Goal: Task Accomplishment & Management: Complete application form

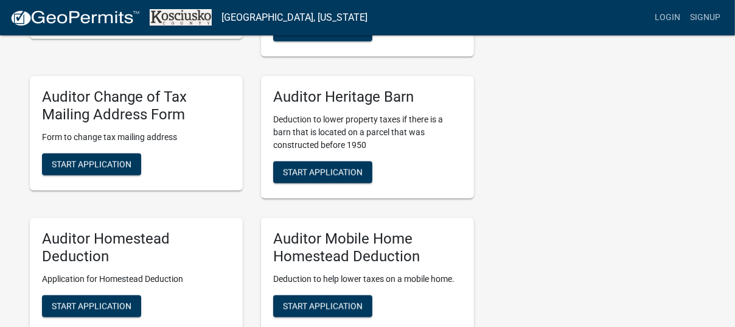
scroll to position [669, 0]
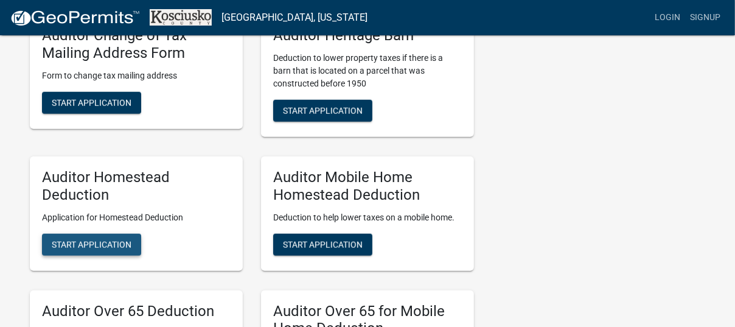
click at [85, 246] on span "Start Application" at bounding box center [92, 244] width 80 height 10
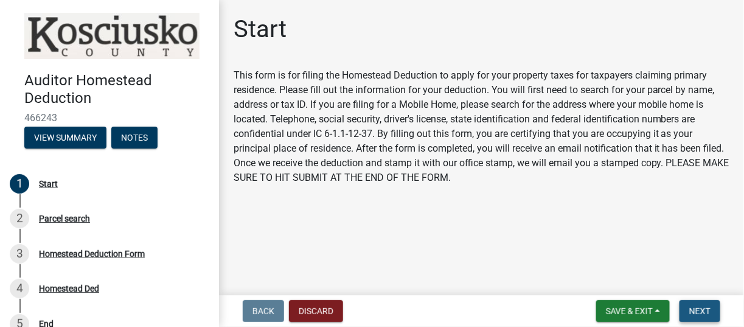
click at [704, 310] on span "Next" at bounding box center [699, 311] width 21 height 10
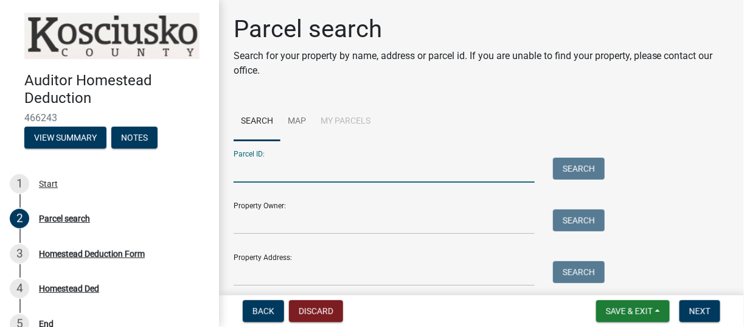
click at [246, 176] on input "Parcel ID:" at bounding box center [384, 170] width 301 height 25
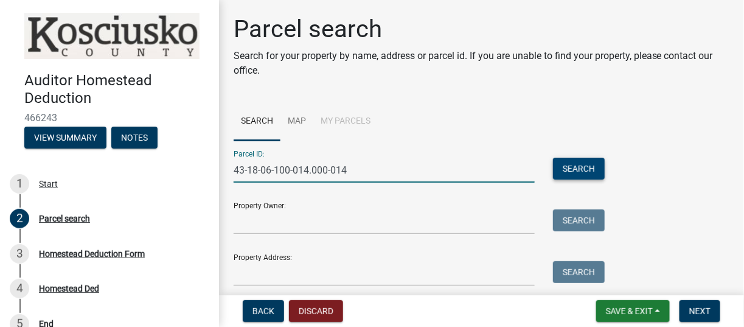
type input "43-18-06-100-014.000-014"
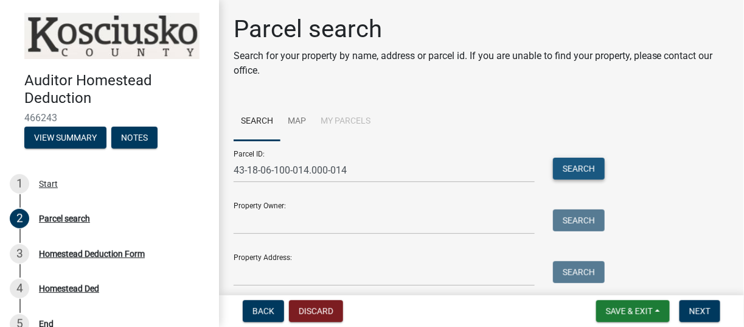
click at [583, 169] on button "Search" at bounding box center [579, 169] width 52 height 22
click at [583, 170] on button "Search" at bounding box center [579, 169] width 52 height 22
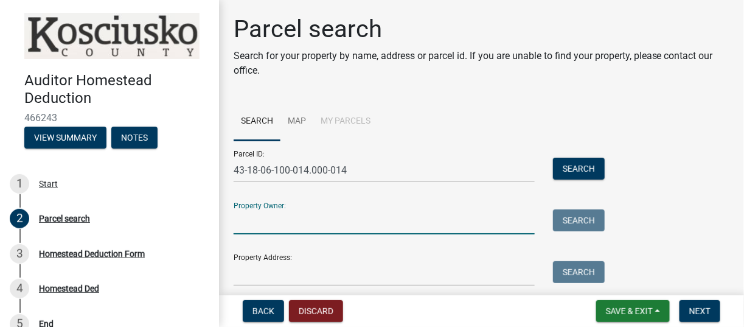
click at [330, 210] on input "Property Owner:" at bounding box center [384, 221] width 301 height 25
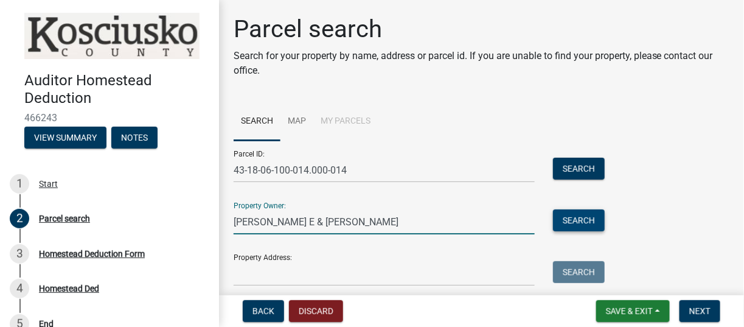
type input "[PERSON_NAME] E & [PERSON_NAME]"
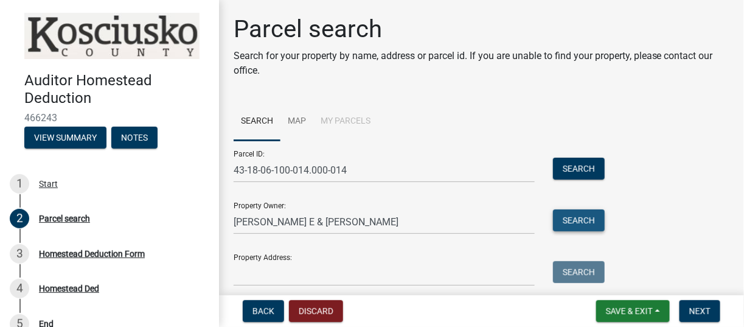
click at [596, 220] on button "Search" at bounding box center [579, 220] width 52 height 22
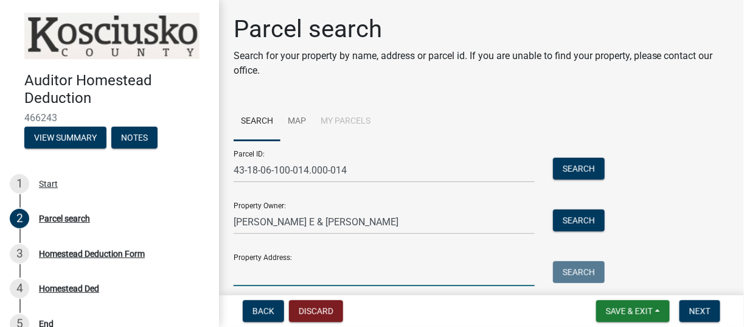
click at [271, 274] on input "Property Address:" at bounding box center [384, 273] width 301 height 25
type input "[STREET_ADDRESS]"
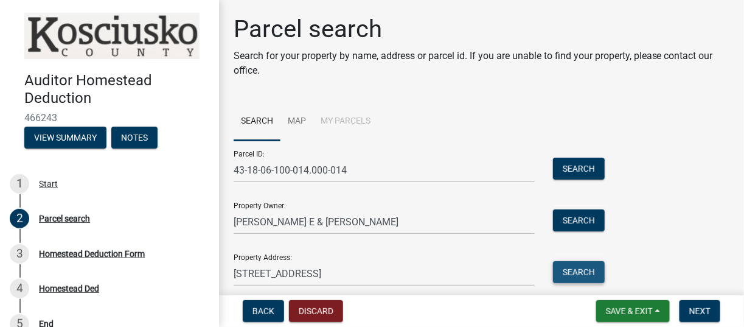
click at [592, 268] on button "Search" at bounding box center [579, 272] width 52 height 22
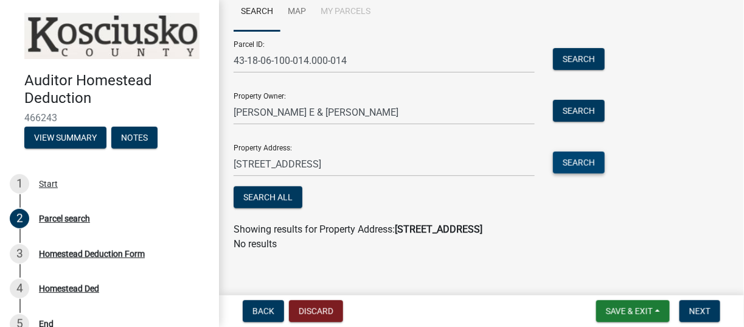
scroll to position [117, 0]
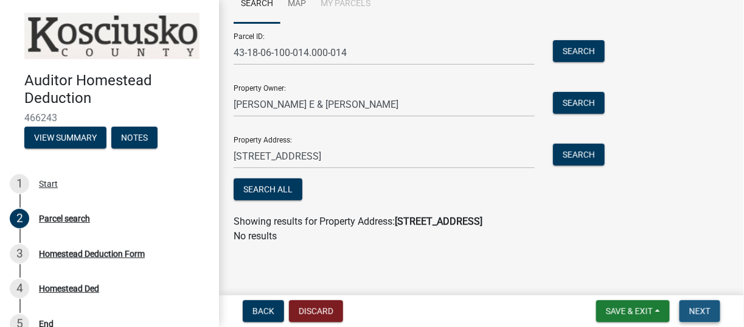
click at [703, 314] on span "Next" at bounding box center [699, 311] width 21 height 10
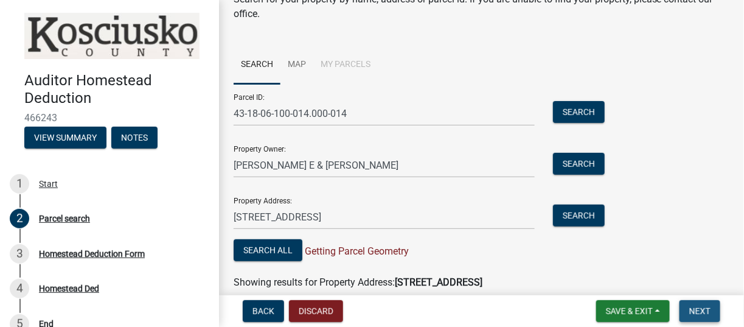
click at [695, 307] on span "Next" at bounding box center [699, 311] width 21 height 10
click at [274, 248] on button "Search All" at bounding box center [268, 250] width 69 height 22
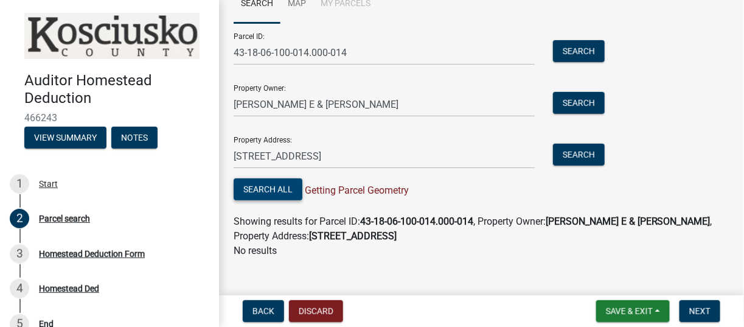
scroll to position [132, 0]
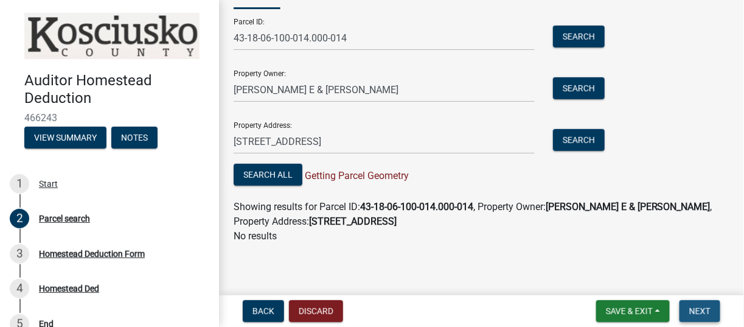
click at [698, 311] on span "Next" at bounding box center [699, 311] width 21 height 10
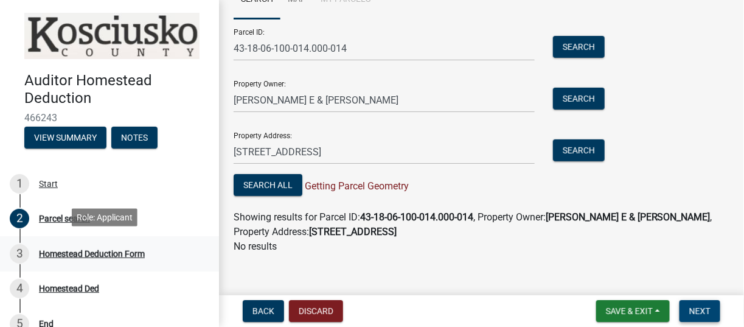
scroll to position [16, 0]
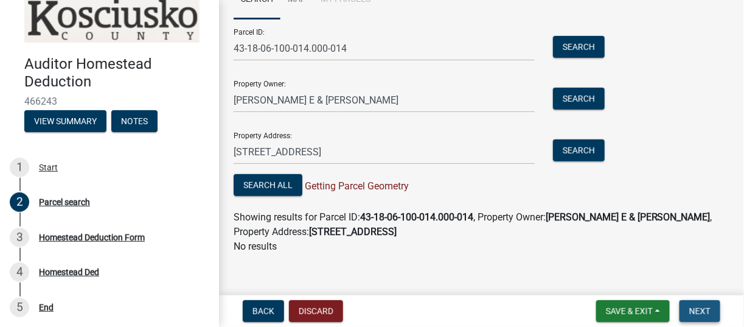
click at [698, 306] on span "Next" at bounding box center [699, 311] width 21 height 10
click at [106, 237] on div "Homestead Deduction Form" at bounding box center [92, 237] width 106 height 9
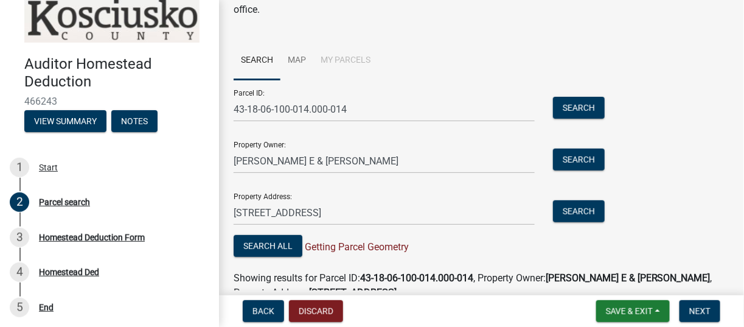
scroll to position [0, 0]
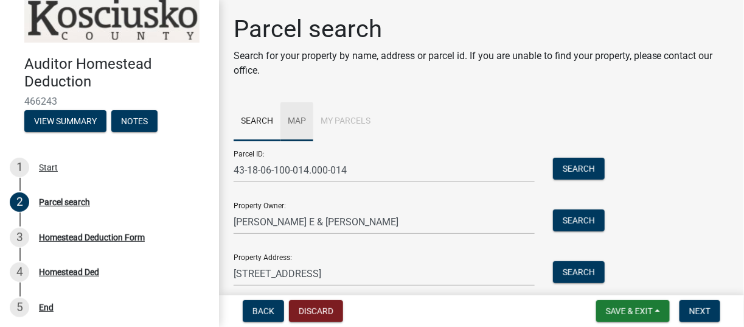
click at [294, 120] on link "Map" at bounding box center [296, 121] width 33 height 39
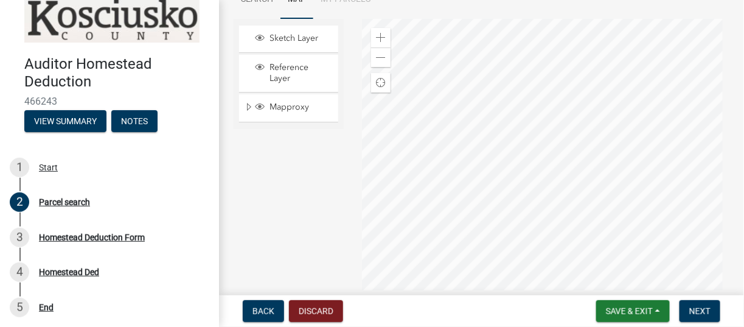
scroll to position [61, 0]
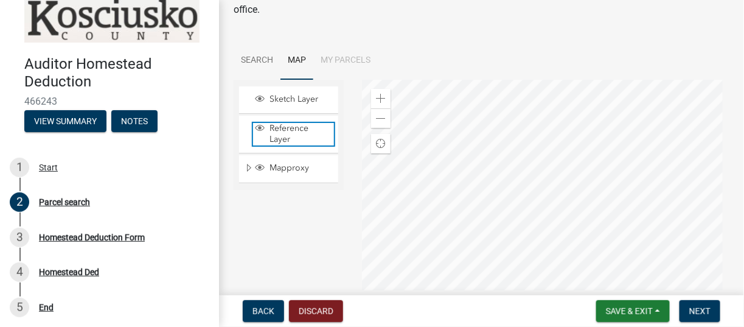
click at [260, 134] on div "Reference Layer" at bounding box center [293, 134] width 81 height 22
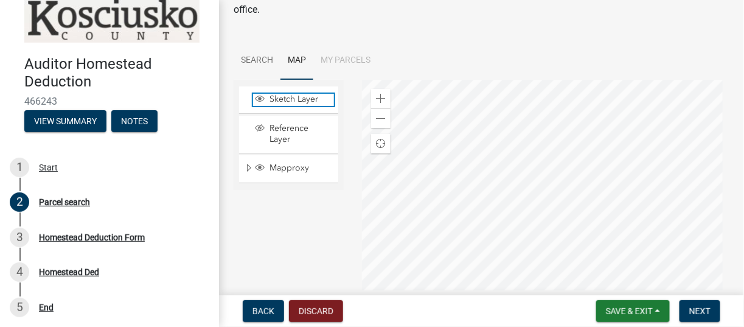
click at [271, 98] on span "Sketch Layer" at bounding box center [300, 99] width 68 height 11
click at [340, 61] on li "My Parcels" at bounding box center [345, 60] width 64 height 39
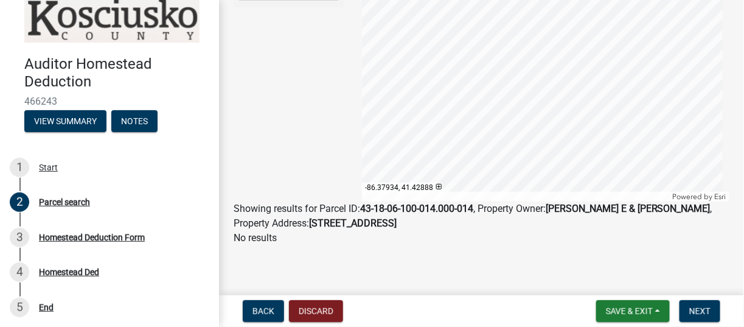
scroll to position [245, 0]
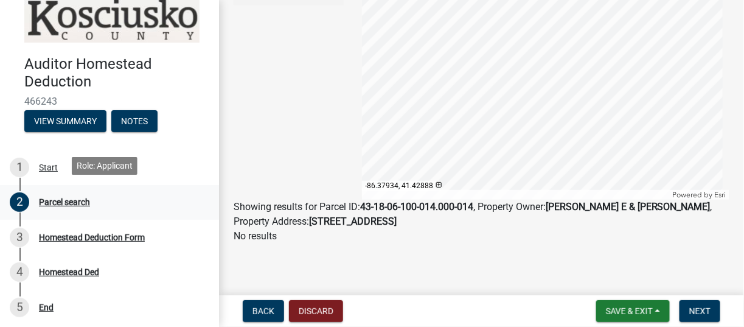
click at [19, 201] on div "2" at bounding box center [19, 201] width 19 height 19
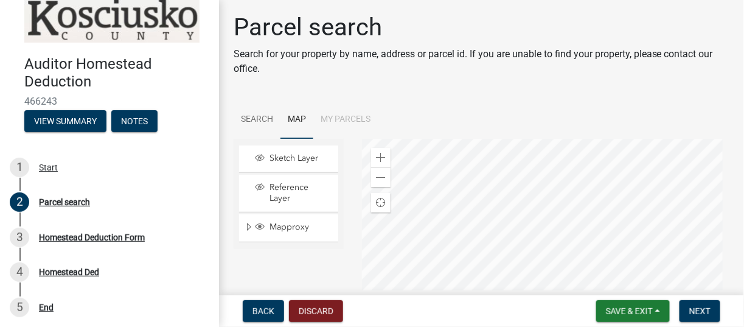
scroll to position [0, 0]
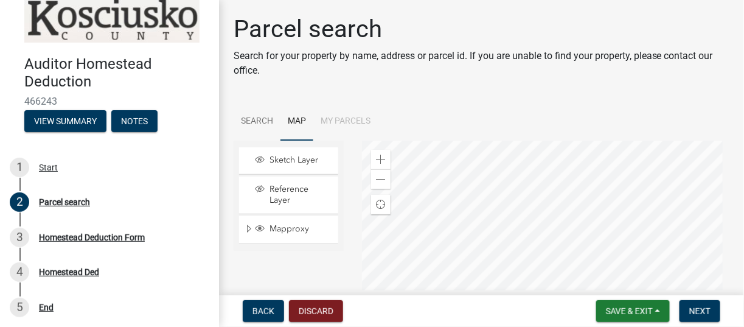
click at [353, 122] on li "My Parcels" at bounding box center [345, 121] width 64 height 39
click at [253, 119] on link "Search" at bounding box center [257, 121] width 47 height 39
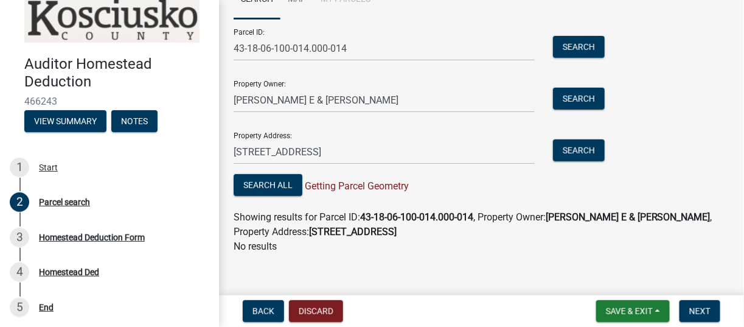
scroll to position [132, 0]
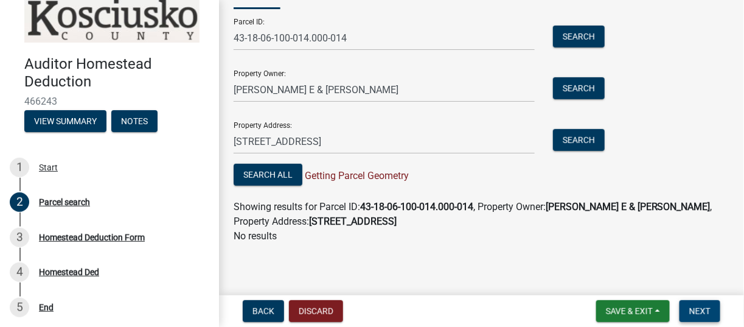
click at [699, 310] on span "Next" at bounding box center [699, 311] width 21 height 10
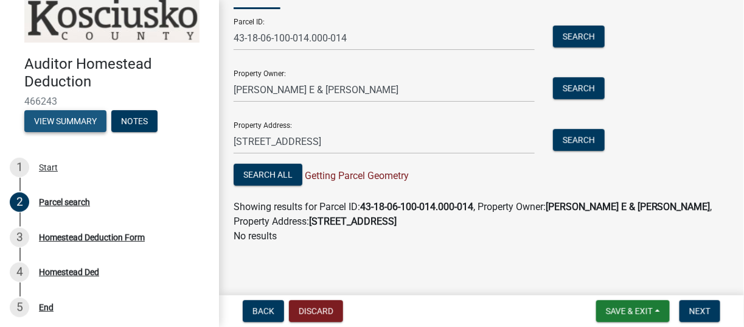
click at [60, 117] on button "View Summary" at bounding box center [65, 121] width 82 height 22
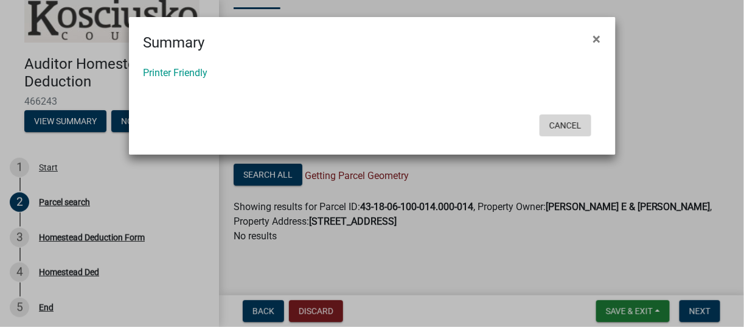
click at [564, 123] on button "Cancel" at bounding box center [566, 125] width 52 height 22
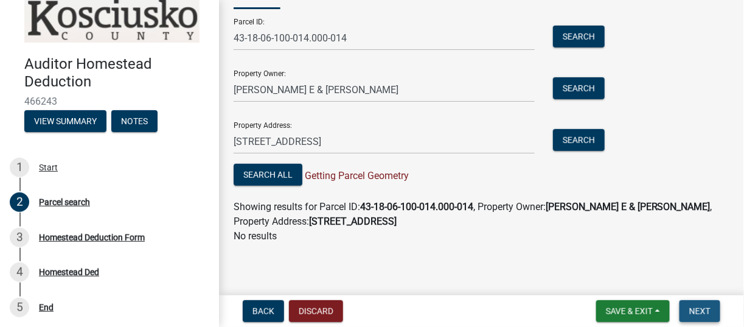
click at [693, 316] on span "Next" at bounding box center [699, 311] width 21 height 10
click at [624, 310] on span "Save & Exit" at bounding box center [629, 311] width 47 height 10
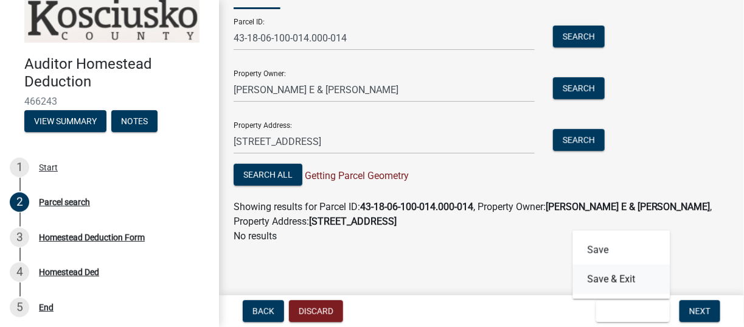
click at [614, 280] on button "Save & Exit" at bounding box center [621, 279] width 97 height 29
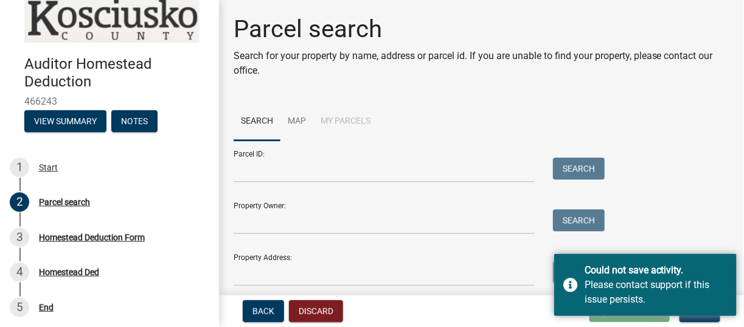
click at [512, 314] on div "Back Discard Loading... Save Save & Exit Next" at bounding box center [481, 311] width 505 height 22
click at [276, 309] on button "Back" at bounding box center [263, 311] width 41 height 22
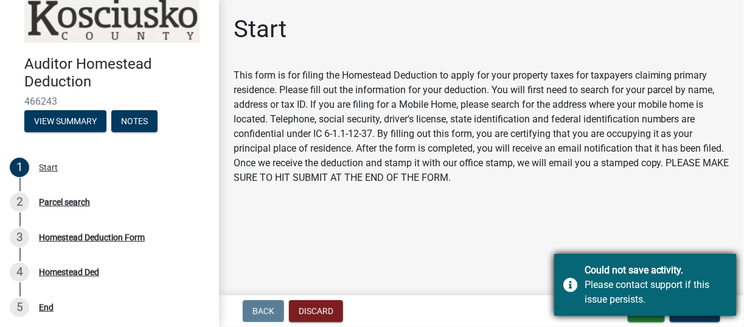
click at [628, 267] on div "Could not save activity." at bounding box center [656, 270] width 143 height 15
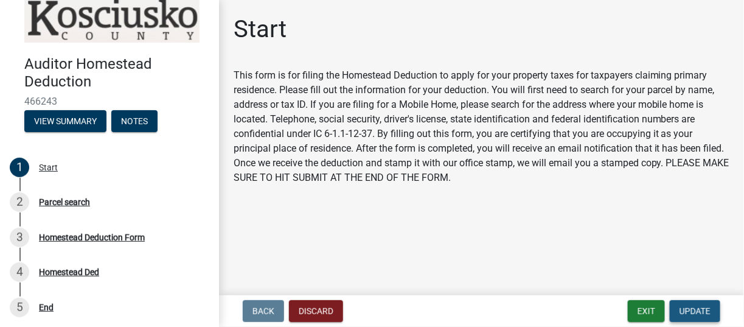
click at [693, 306] on span "Update" at bounding box center [694, 311] width 31 height 10
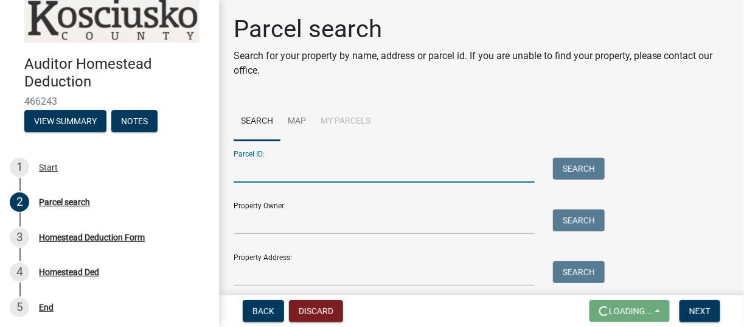
click at [253, 173] on input "Parcel ID:" at bounding box center [384, 170] width 301 height 25
type input "43-18-06-100-014.000-014"
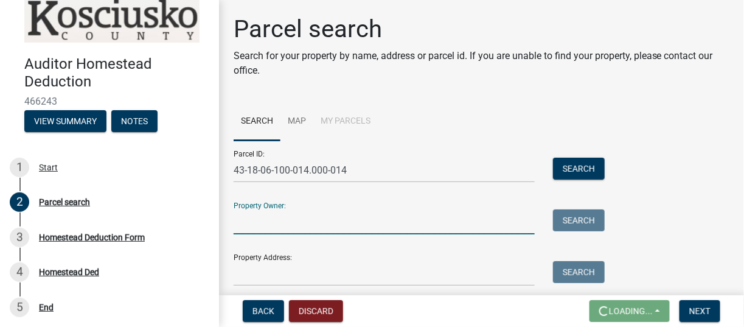
click at [299, 232] on input "Property Owner:" at bounding box center [384, 221] width 301 height 25
click at [240, 220] on input "Property Owner:" at bounding box center [384, 221] width 301 height 25
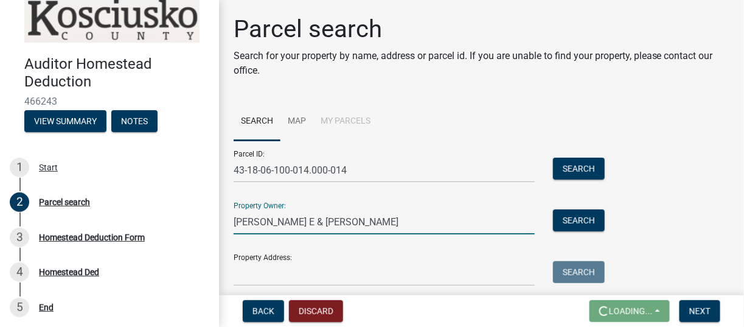
type input "[PERSON_NAME] E & [PERSON_NAME]"
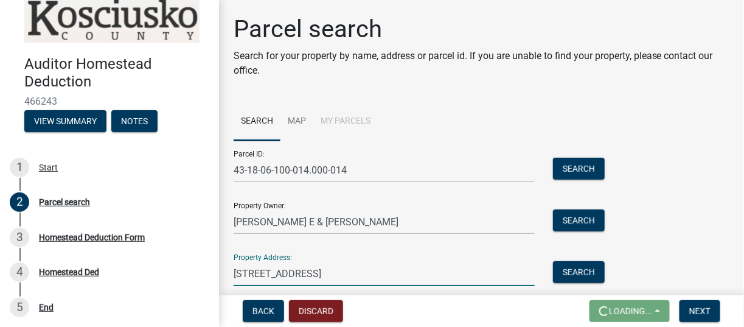
scroll to position [61, 0]
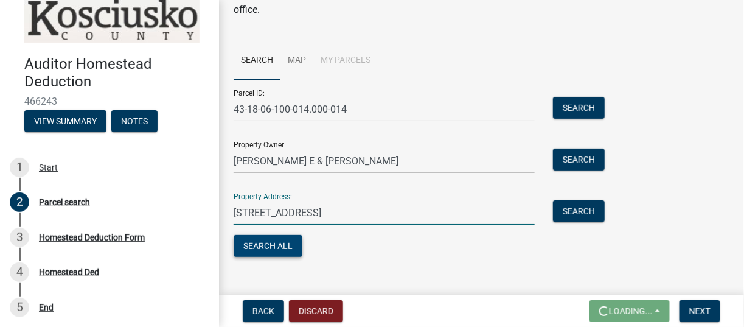
type input "[STREET_ADDRESS]"
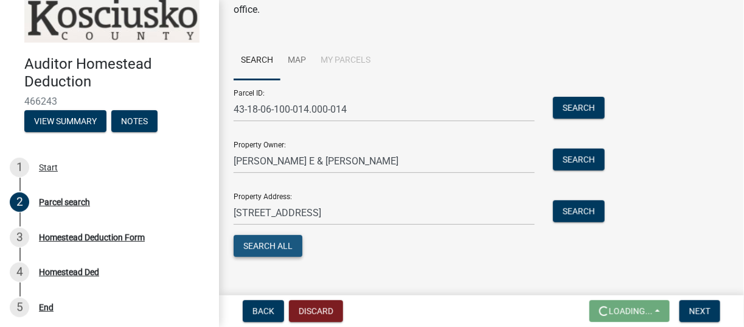
click at [266, 241] on button "Search All" at bounding box center [268, 246] width 69 height 22
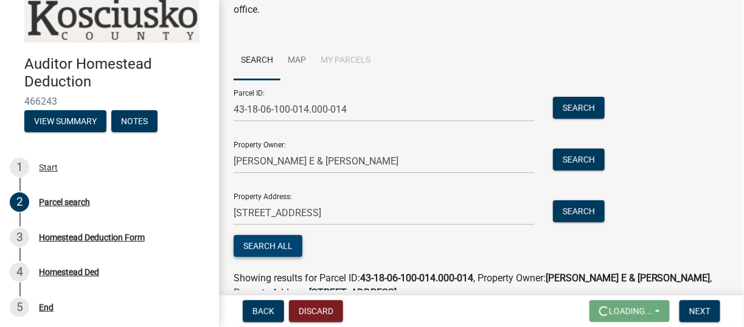
scroll to position [122, 0]
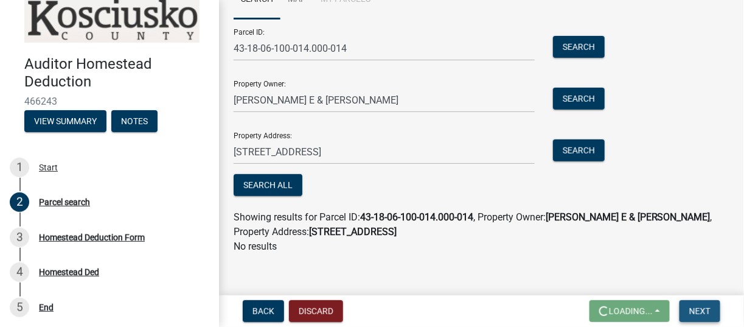
click at [702, 308] on span "Next" at bounding box center [699, 311] width 21 height 10
click at [698, 309] on span "Next" at bounding box center [699, 311] width 21 height 10
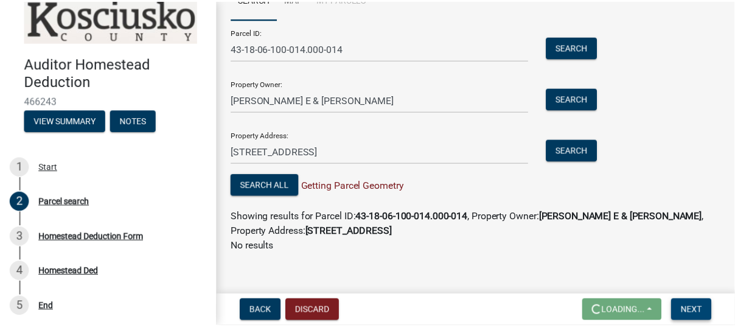
scroll to position [132, 0]
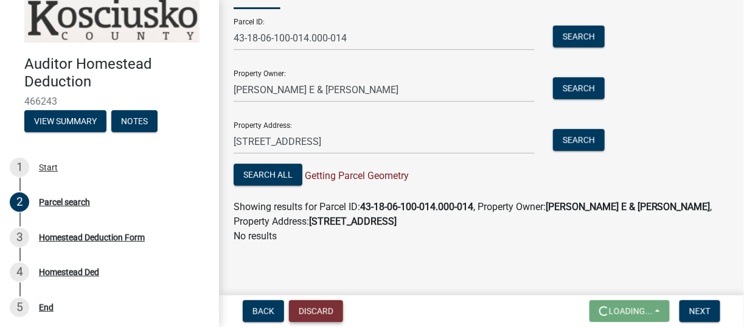
click at [309, 311] on button "Discard" at bounding box center [316, 311] width 54 height 22
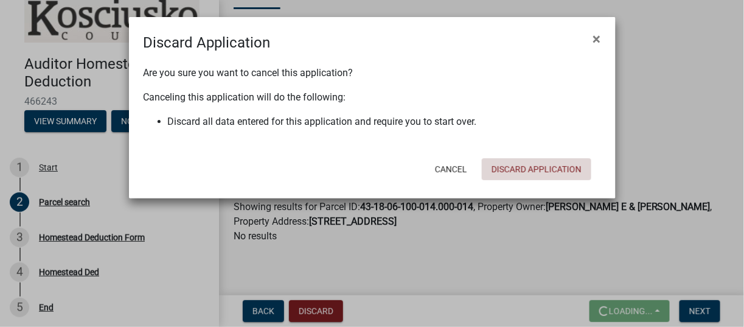
click at [529, 168] on button "Discard Application" at bounding box center [536, 169] width 109 height 22
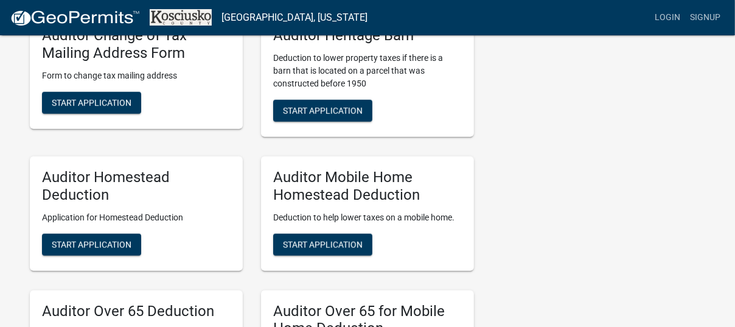
scroll to position [730, 0]
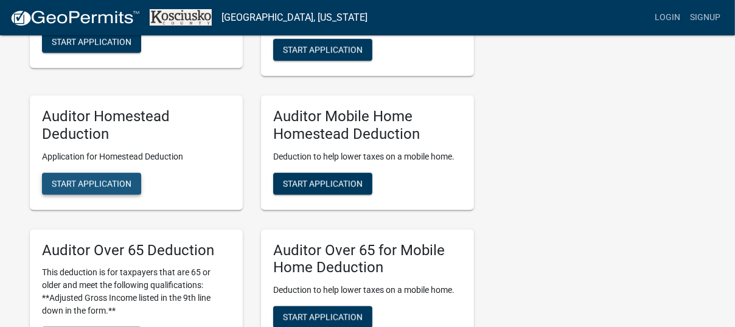
click at [93, 182] on span "Start Application" at bounding box center [92, 183] width 80 height 10
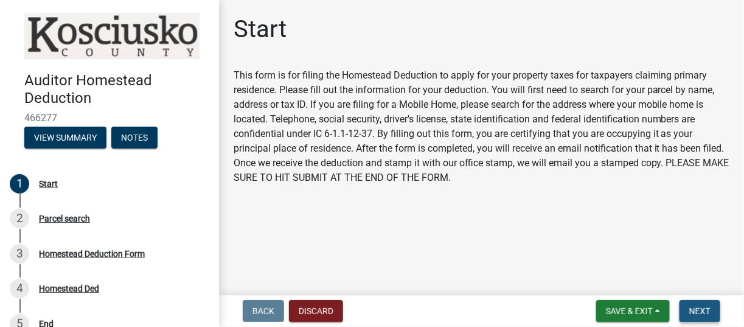
click at [692, 309] on span "Next" at bounding box center [699, 311] width 21 height 10
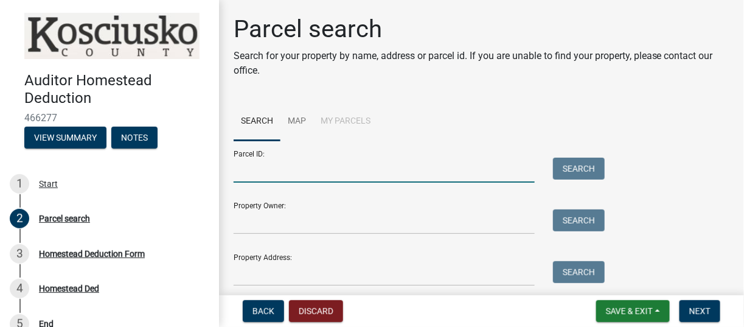
click at [322, 170] on input "Parcel ID:" at bounding box center [384, 170] width 301 height 25
type input "43-18-06-100-014.000-014"
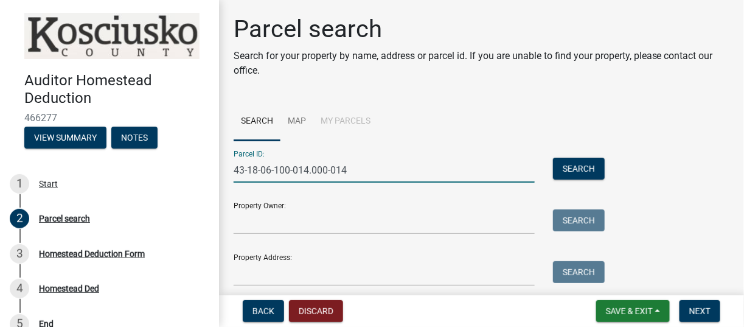
drag, startPoint x: 282, startPoint y: 235, endPoint x: 280, endPoint y: 228, distance: 7.5
click at [282, 235] on form "Parcel ID: 43-18-06-100-014.000-014 Search Property Owner: Search Property Addr…" at bounding box center [416, 213] width 365 height 145
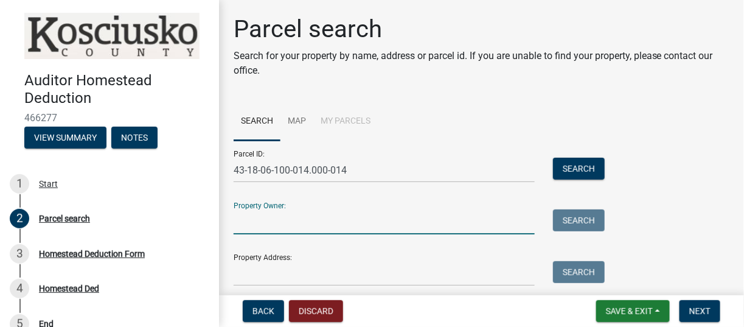
click at [282, 226] on input "Property Owner:" at bounding box center [384, 221] width 301 height 25
type input "[PERSON_NAME] E & [PERSON_NAME]"
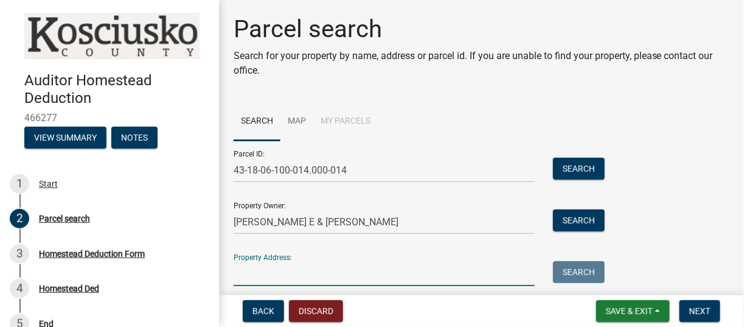
click at [272, 282] on input "Property Address:" at bounding box center [384, 273] width 301 height 25
type input "[STREET_ADDRESS]"
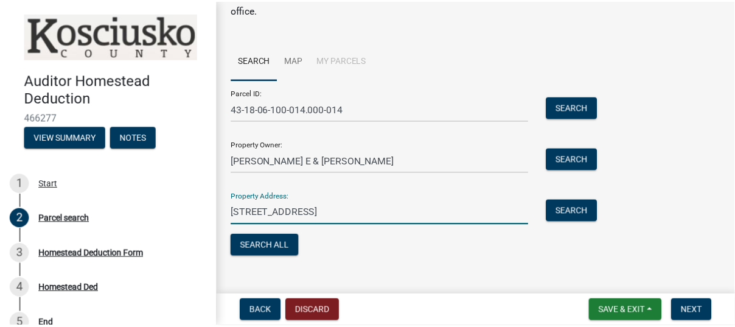
scroll to position [77, 0]
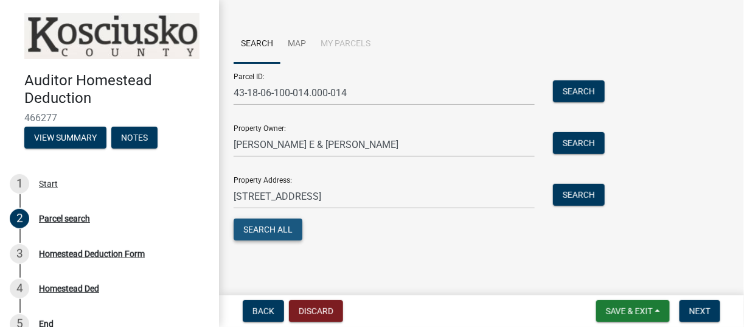
click at [274, 226] on button "Search All" at bounding box center [268, 229] width 69 height 22
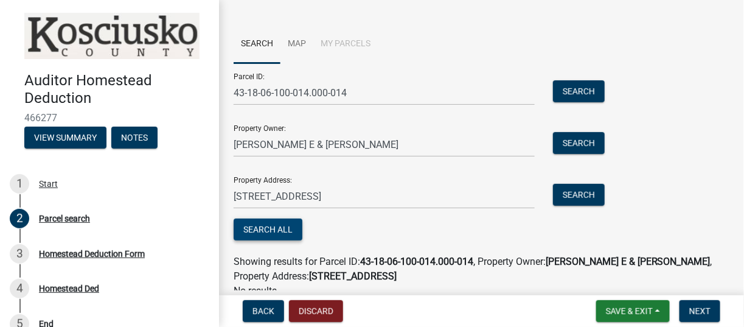
click at [274, 226] on button "Search All" at bounding box center [268, 229] width 69 height 22
click at [693, 310] on span "Next" at bounding box center [699, 311] width 21 height 10
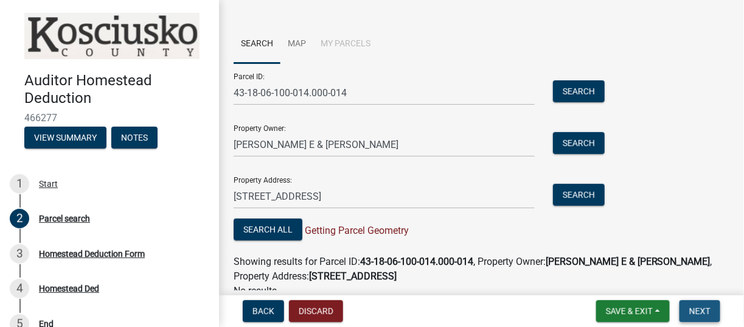
click at [693, 310] on span "Next" at bounding box center [699, 311] width 21 height 10
click at [698, 308] on span "Next" at bounding box center [699, 311] width 21 height 10
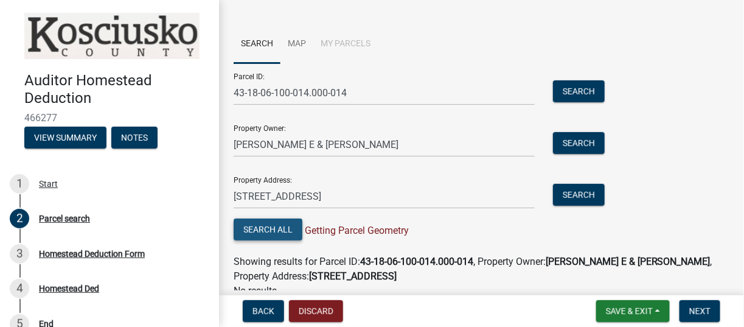
click at [269, 226] on button "Search All" at bounding box center [268, 229] width 69 height 22
click at [314, 314] on button "Discard" at bounding box center [316, 311] width 54 height 22
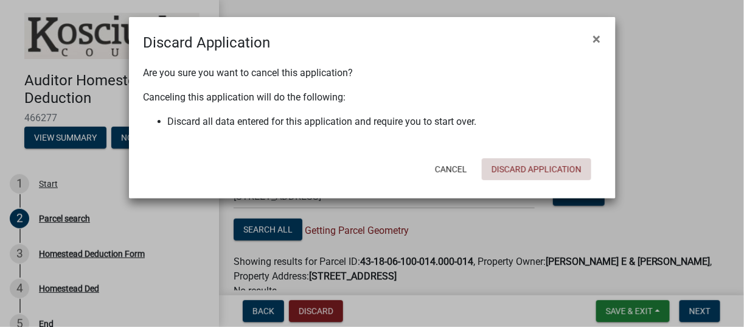
click at [550, 167] on button "Discard Application" at bounding box center [536, 169] width 109 height 22
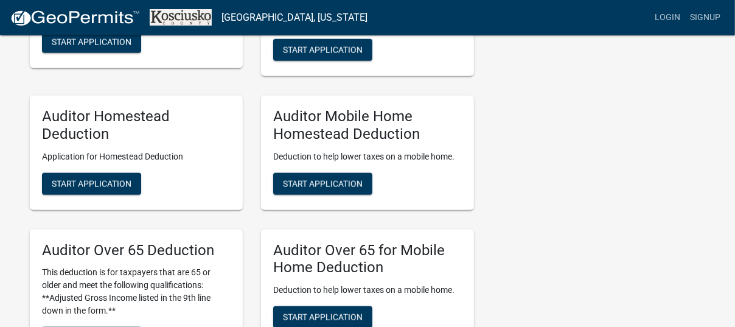
scroll to position [669, 0]
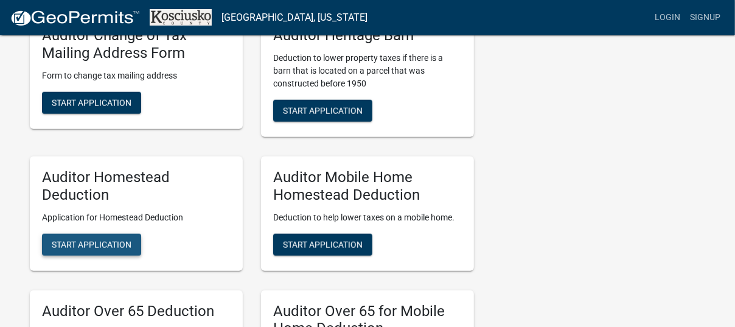
click at [78, 238] on button "Start Application" at bounding box center [91, 245] width 99 height 22
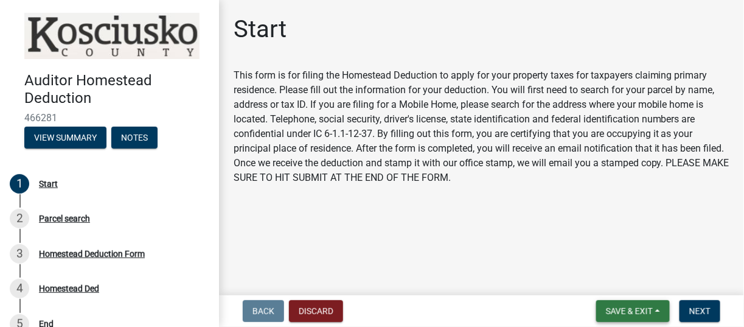
click at [636, 311] on span "Save & Exit" at bounding box center [629, 311] width 47 height 10
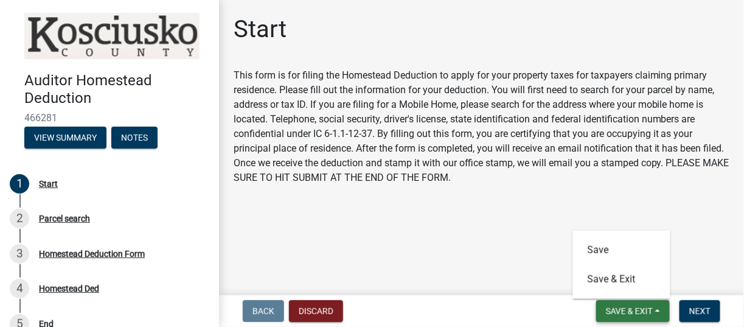
click at [636, 311] on span "Save & Exit" at bounding box center [629, 311] width 47 height 10
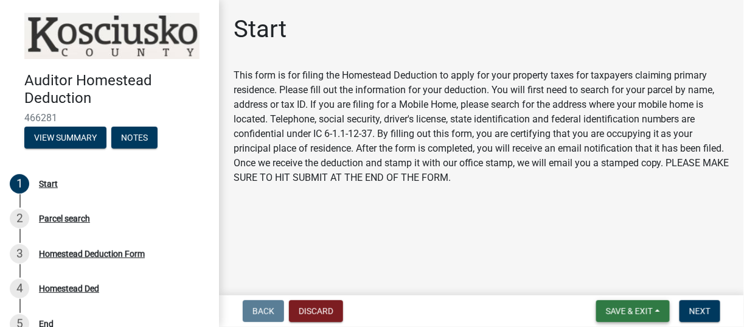
click at [629, 307] on span "Save & Exit" at bounding box center [629, 311] width 47 height 10
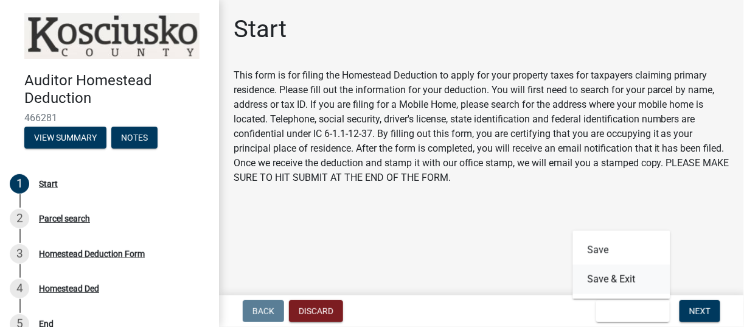
click at [595, 282] on button "Save & Exit" at bounding box center [621, 279] width 97 height 29
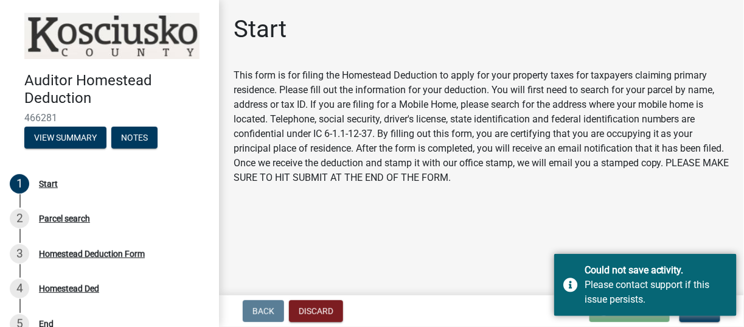
click at [567, 29] on div "Start" at bounding box center [482, 34] width 496 height 39
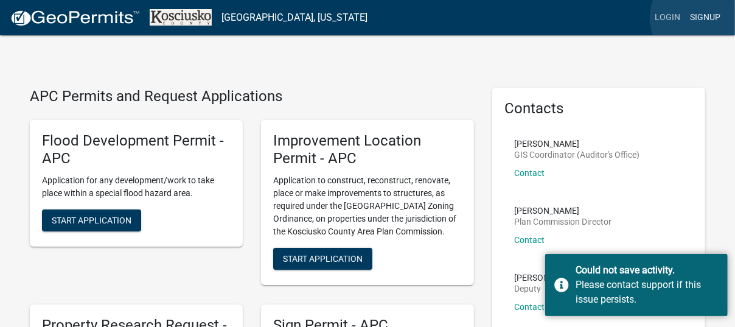
click at [699, 17] on link "Signup" at bounding box center [705, 17] width 40 height 23
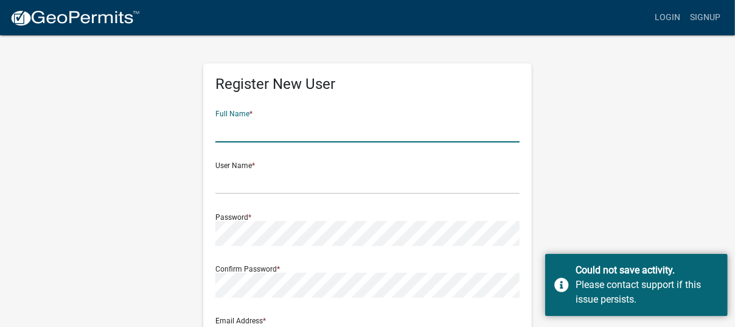
click at [398, 131] on input "text" at bounding box center [367, 129] width 304 height 25
type input "[PERSON_NAME]"
type input "[EMAIL_ADDRESS][PERSON_NAME][DOMAIN_NAME]"
type input "[STREET_ADDRESS]"
type input "[GEOGRAPHIC_DATA]"
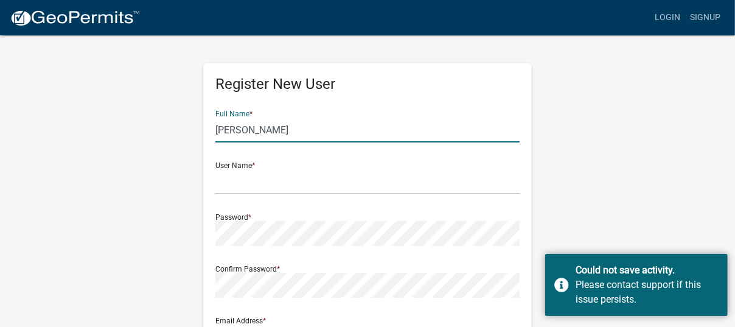
type input "[US_STATE]"
type input "46982"
type input "5742531698"
click at [326, 189] on input "text" at bounding box center [367, 181] width 304 height 25
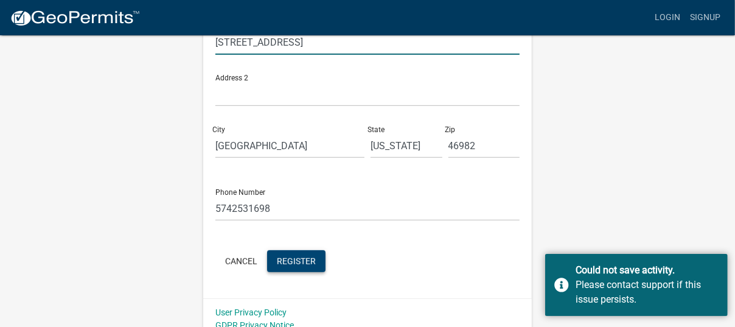
scroll to position [357, 0]
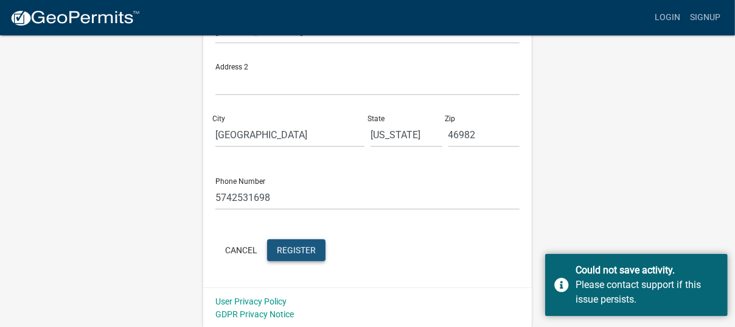
click at [286, 245] on span "Register" at bounding box center [296, 250] width 39 height 10
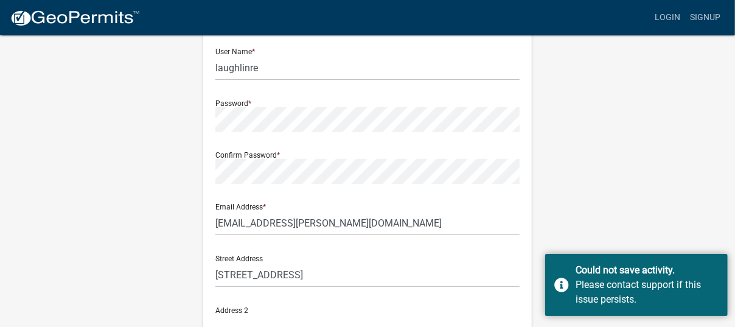
scroll to position [53, 0]
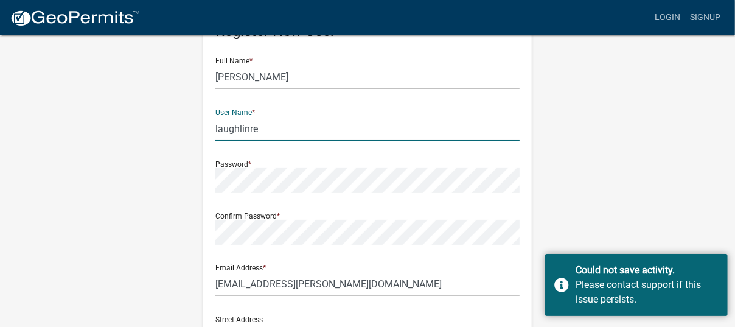
click at [259, 130] on input "laughlinre" at bounding box center [367, 128] width 304 height 25
click at [253, 128] on input "laughlinre" at bounding box center [367, 128] width 304 height 25
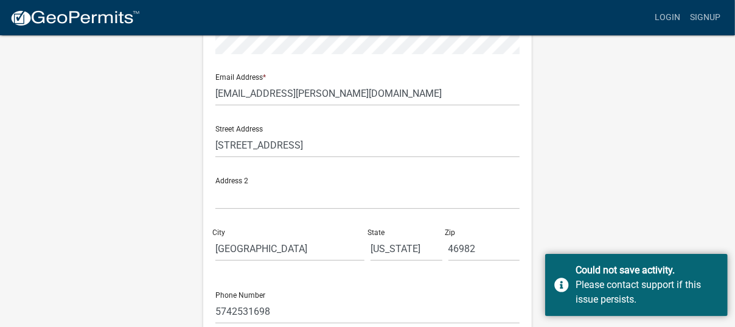
scroll to position [304, 0]
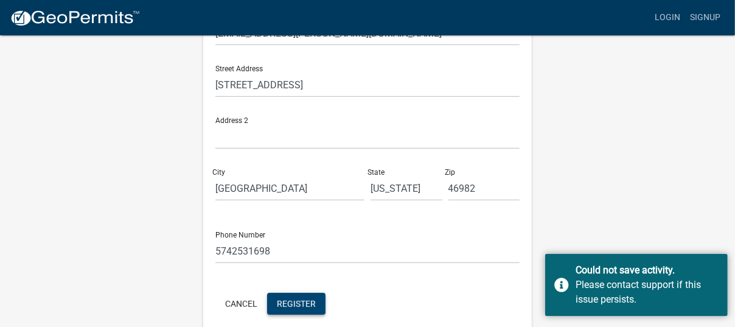
type input "laughlinrose"
click at [304, 305] on span "Register" at bounding box center [296, 303] width 39 height 10
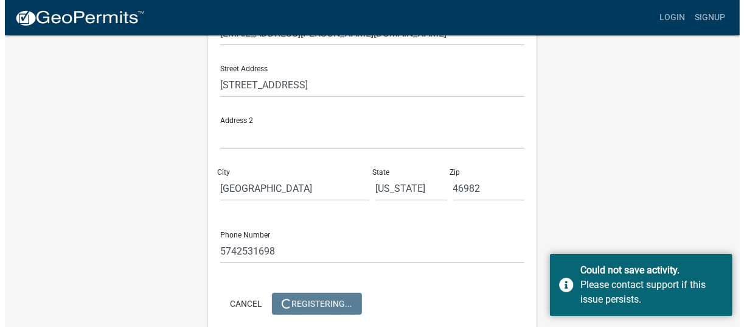
scroll to position [0, 0]
